Goal: Navigation & Orientation: Find specific page/section

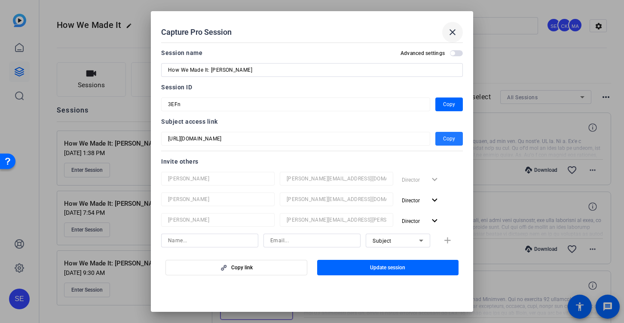
click at [456, 35] on mat-icon "close" at bounding box center [452, 32] width 10 height 10
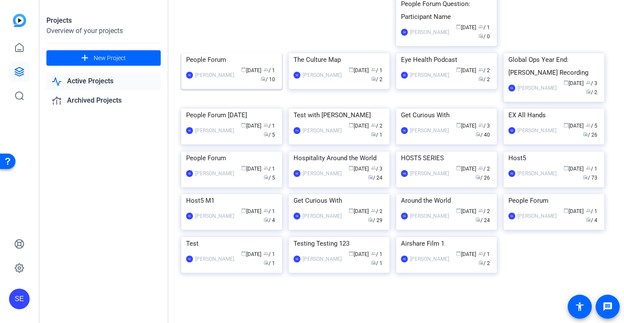
scroll to position [110, 0]
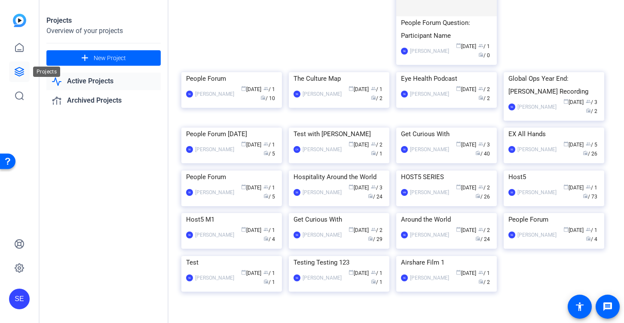
click at [17, 74] on icon at bounding box center [19, 72] width 10 height 10
click at [13, 53] on link at bounding box center [19, 47] width 21 height 21
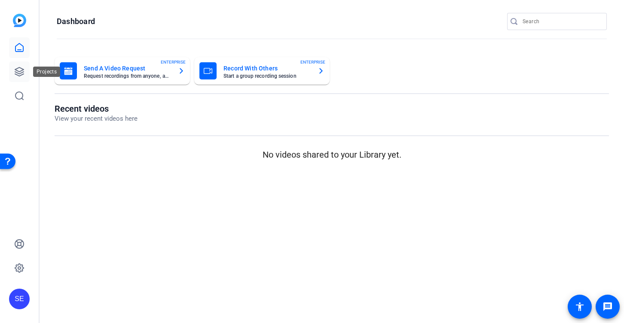
click at [19, 74] on icon at bounding box center [19, 72] width 10 height 10
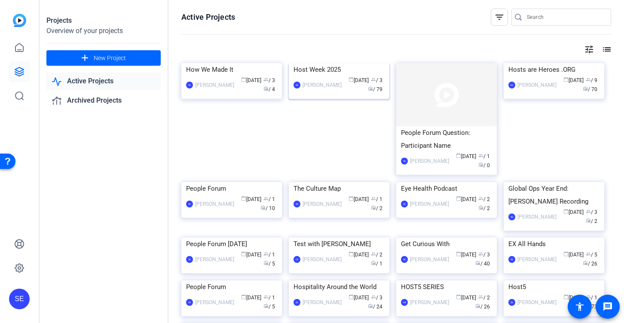
click at [347, 76] on div "Host Week 2025" at bounding box center [339, 69] width 91 height 13
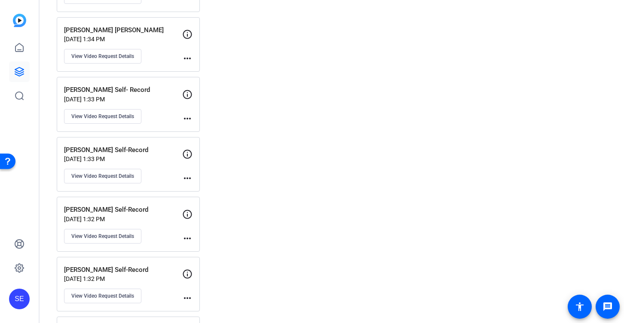
scroll to position [1147, 0]
